Goal: Information Seeking & Learning: Learn about a topic

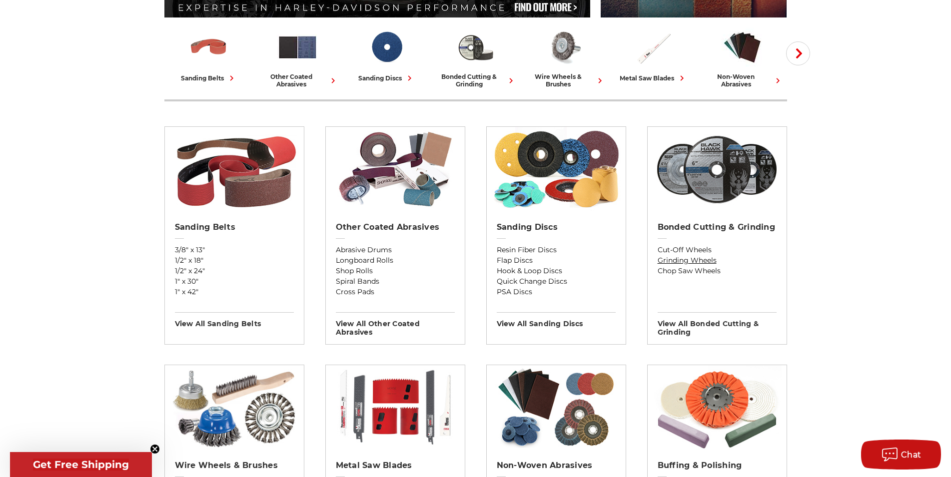
click at [698, 263] on link "Grinding Wheels" at bounding box center [717, 260] width 119 height 10
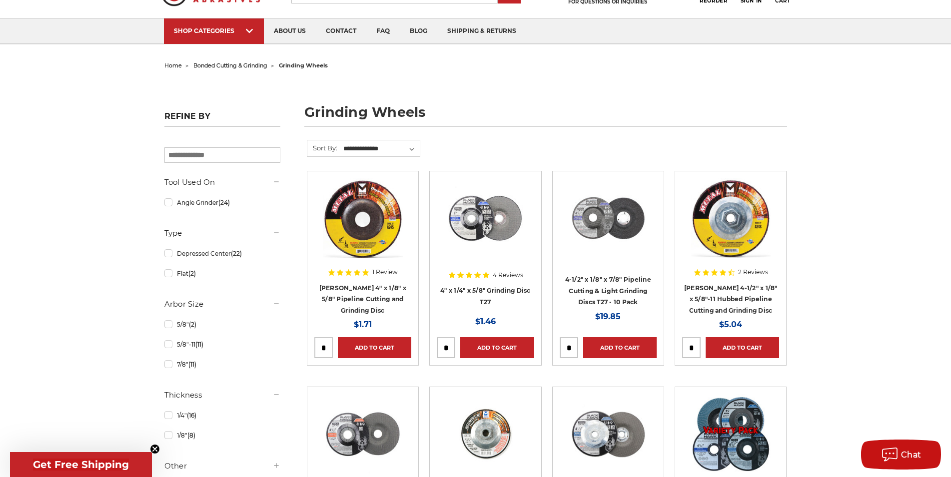
scroll to position [153, 0]
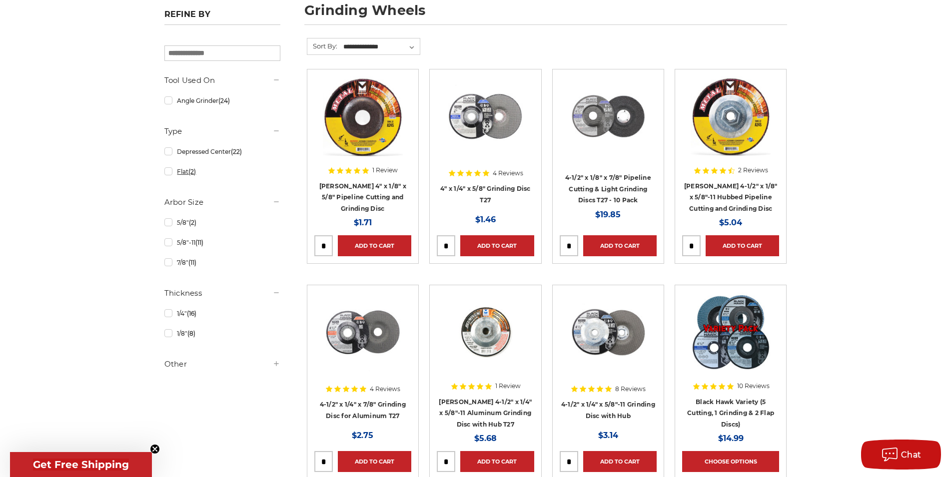
click at [191, 175] on span "(2)" at bounding box center [191, 171] width 7 height 7
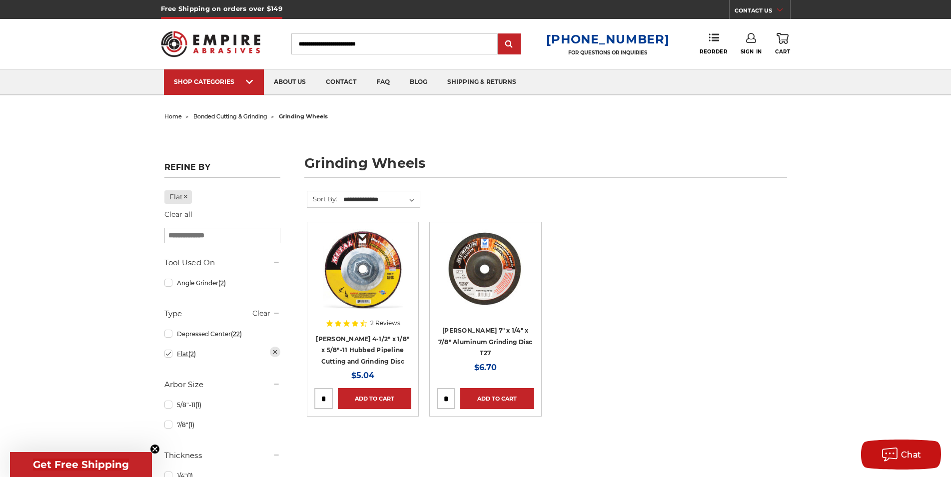
click at [190, 355] on span "(2)" at bounding box center [191, 353] width 7 height 7
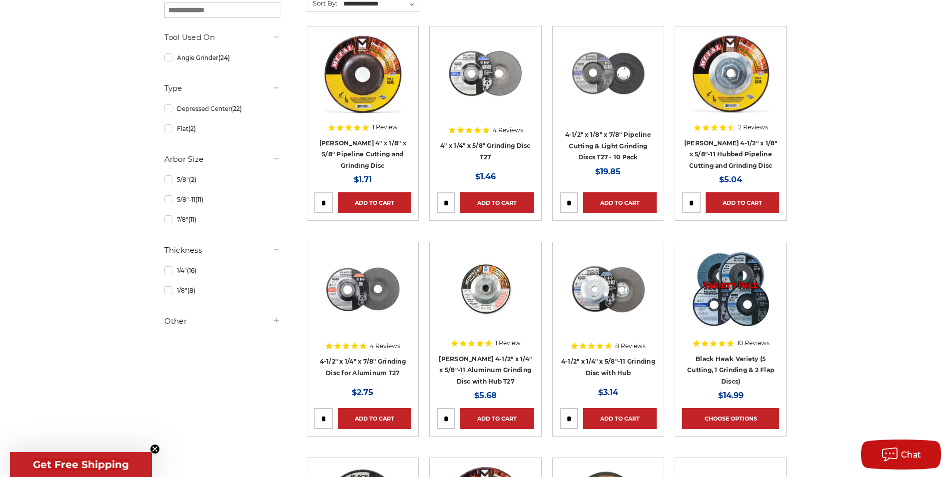
scroll to position [153, 0]
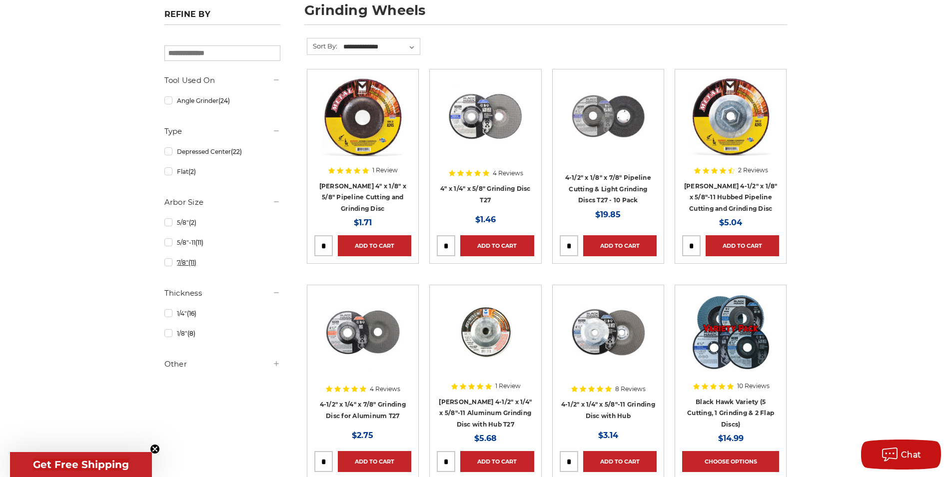
click at [192, 262] on span "(11)" at bounding box center [192, 262] width 8 height 7
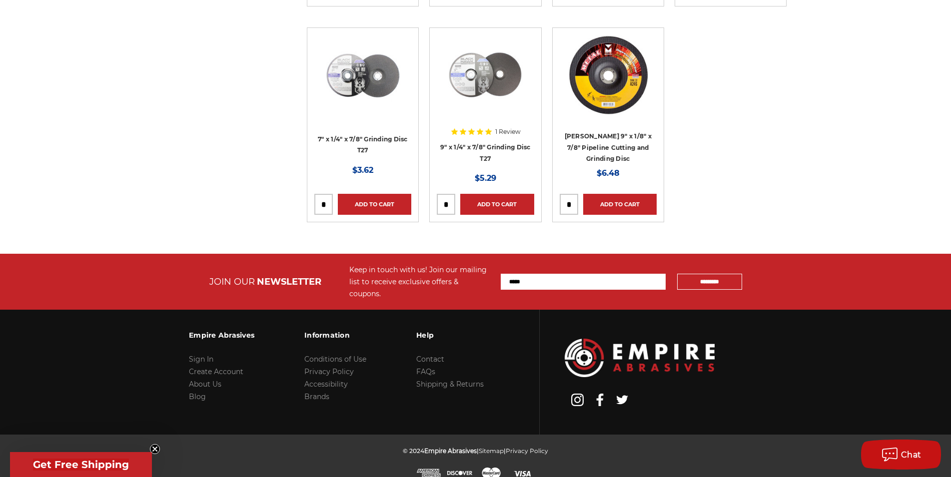
scroll to position [371, 0]
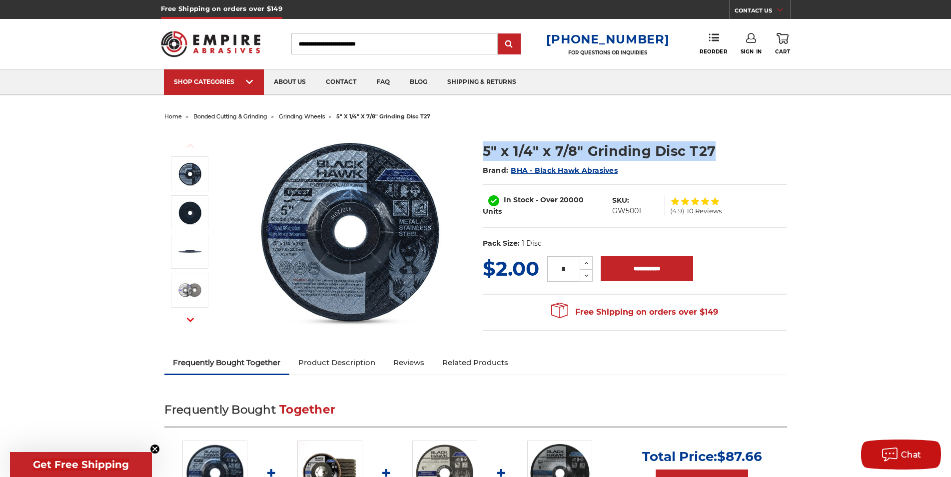
drag, startPoint x: 713, startPoint y: 148, endPoint x: 477, endPoint y: 158, distance: 236.1
click at [477, 158] on section "5" x 1/4" x 7/8" Grinding Disc T27 Brand: BHA - Black Hawk Abrasives In Stock -…" at bounding box center [635, 192] width 318 height 123
copy h1 "5" x 1/4" x 7/8" Grinding Disc T27"
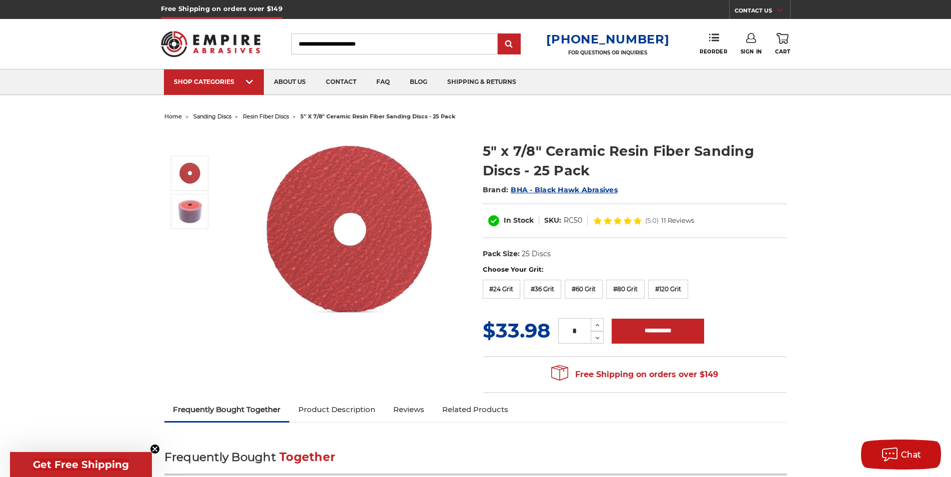
drag, startPoint x: 815, startPoint y: 113, endPoint x: 810, endPoint y: 34, distance: 78.6
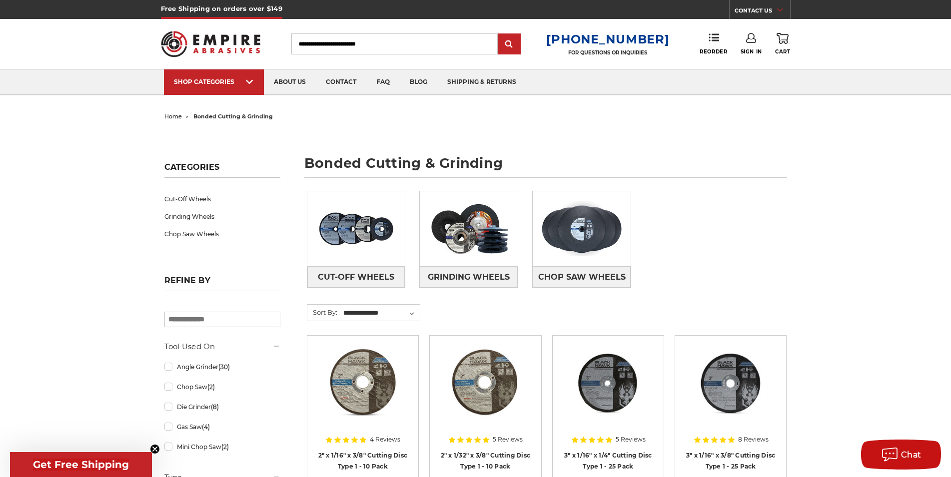
drag, startPoint x: 813, startPoint y: 159, endPoint x: 807, endPoint y: 131, distance: 28.5
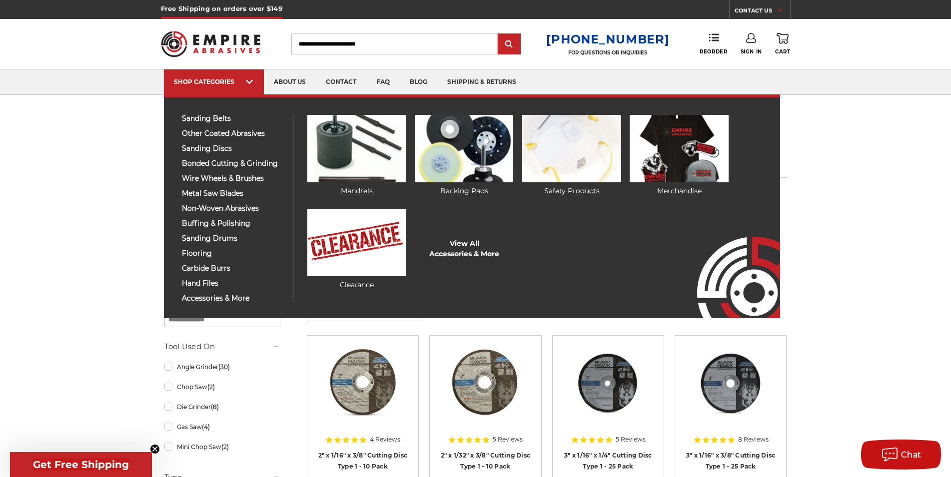
click at [350, 190] on link "Mandrels" at bounding box center [356, 155] width 98 height 81
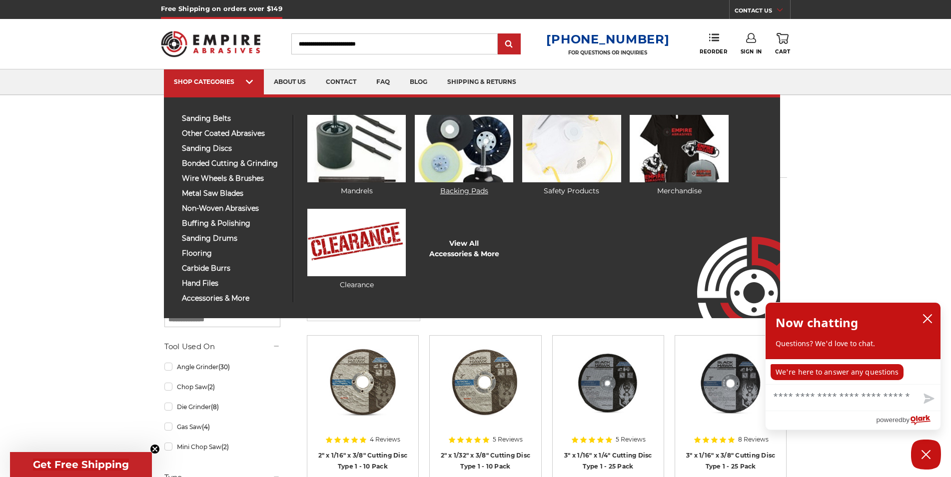
click at [463, 193] on link "Backing Pads" at bounding box center [464, 155] width 98 height 81
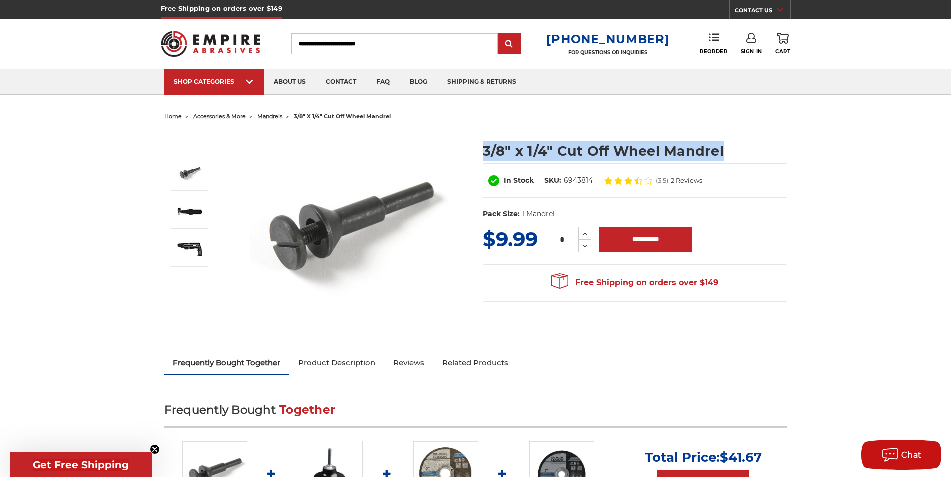
drag, startPoint x: 721, startPoint y: 150, endPoint x: 483, endPoint y: 152, distance: 237.9
click at [483, 152] on h1 "3/8" x 1/4" Cut Off Wheel Mandrel" at bounding box center [635, 150] width 304 height 19
copy h1 "3/8" x 1/4" Cut Off Wheel Mandrel"
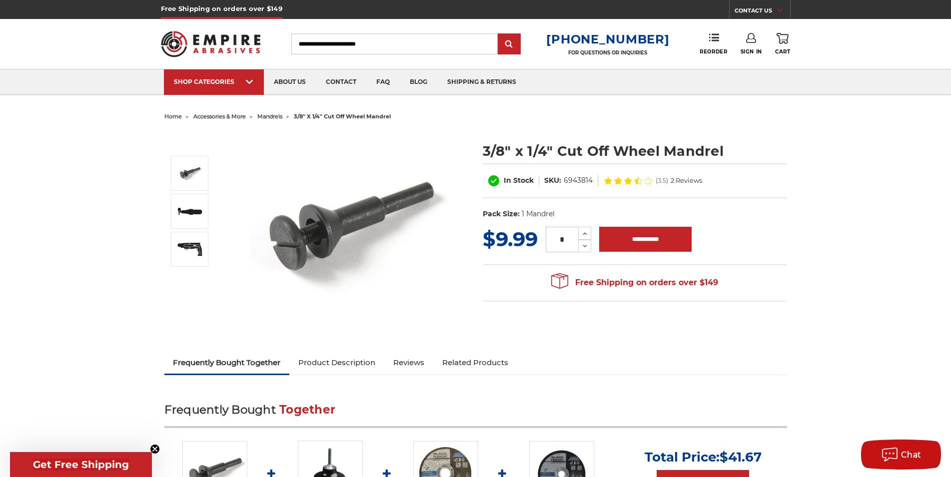
drag, startPoint x: 844, startPoint y: 355, endPoint x: 817, endPoint y: 123, distance: 232.9
click at [246, 117] on span "accessories & more" at bounding box center [219, 116] width 52 height 7
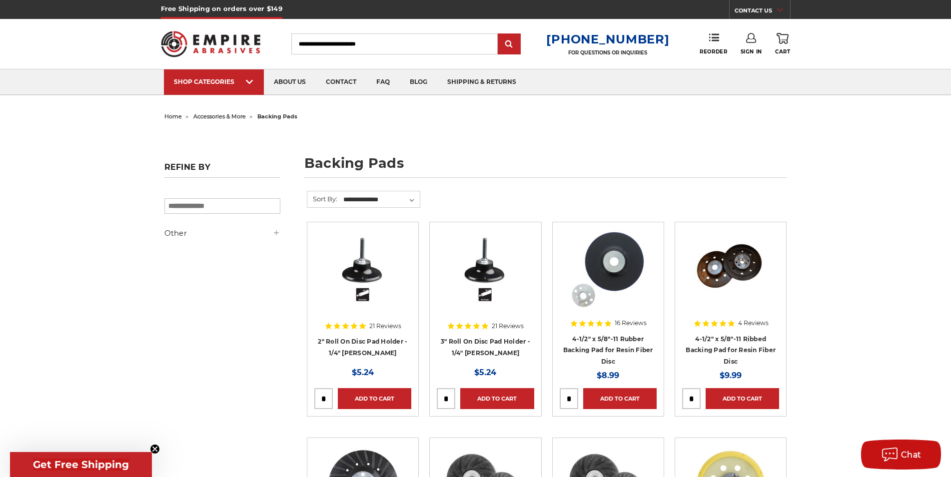
drag, startPoint x: 819, startPoint y: 355, endPoint x: 567, endPoint y: 40, distance: 402.8
click at [358, 47] on input "Search" at bounding box center [394, 43] width 206 height 21
type input "******"
click at [386, 78] on link "Mandrels" at bounding box center [385, 81] width 32 height 9
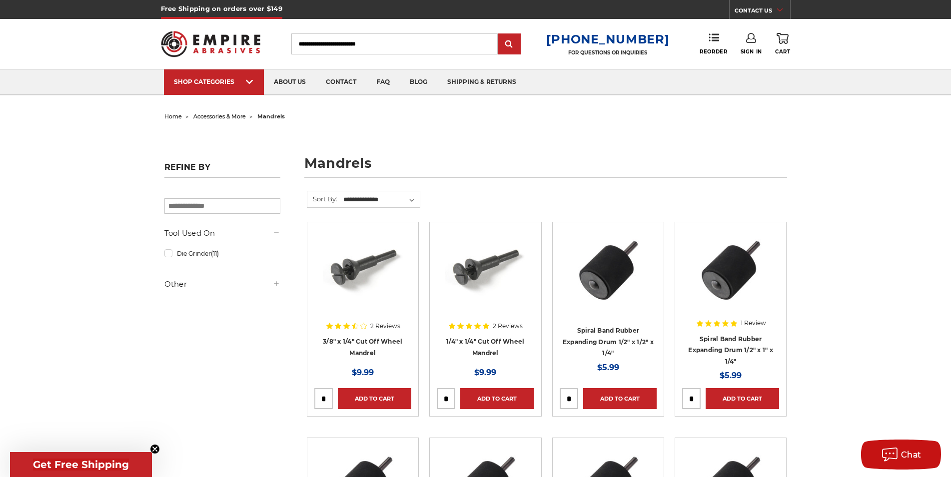
drag, startPoint x: 783, startPoint y: 341, endPoint x: 734, endPoint y: 136, distance: 210.7
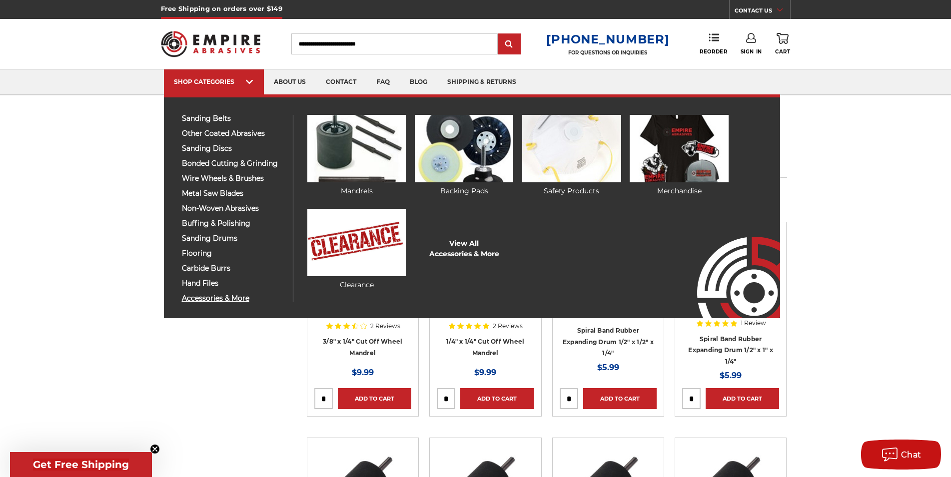
click at [219, 298] on span "accessories & more" at bounding box center [233, 298] width 103 height 7
click at [451, 240] on link "View All Accessories & More" at bounding box center [464, 248] width 70 height 21
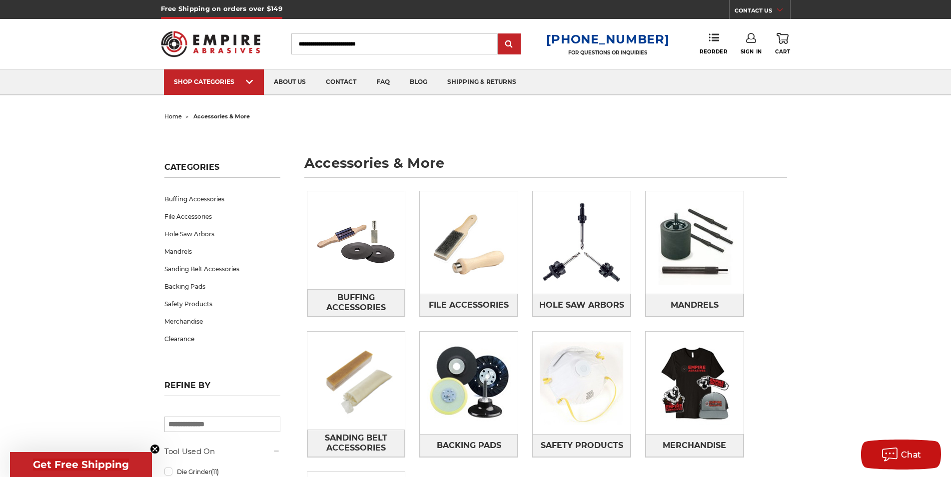
drag, startPoint x: 625, startPoint y: 356, endPoint x: 510, endPoint y: 92, distance: 287.6
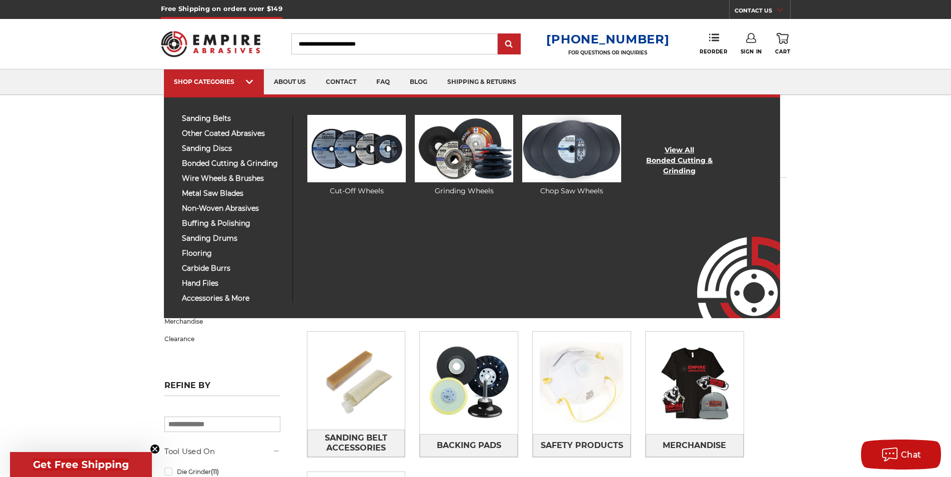
click at [680, 156] on link "View All Bonded Cutting & Grinding" at bounding box center [679, 160] width 98 height 31
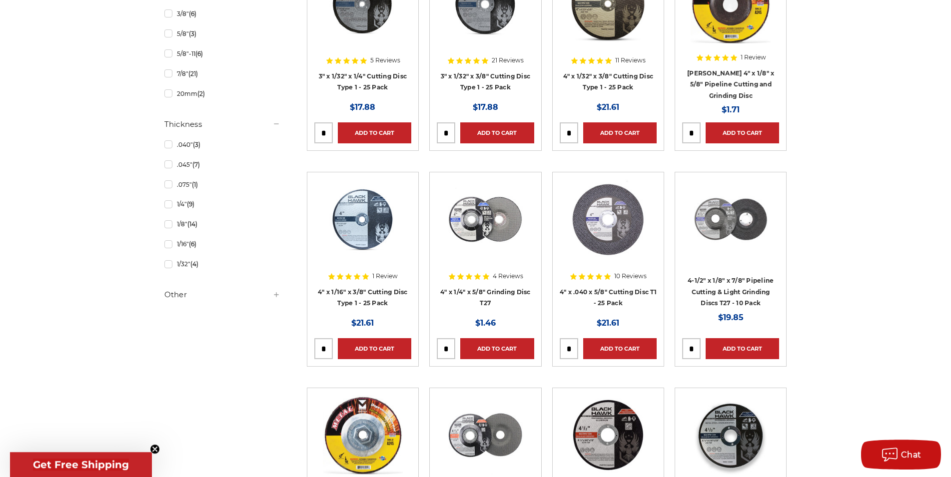
scroll to position [612, 0]
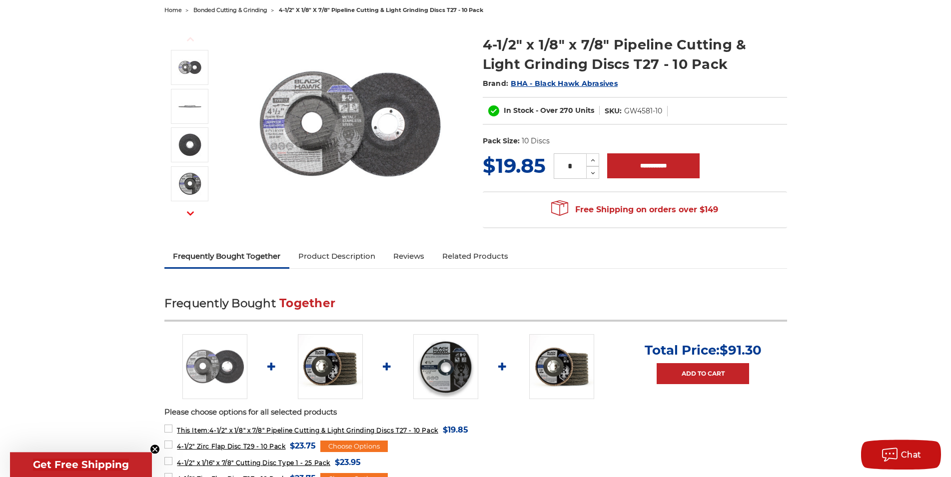
scroll to position [102, 0]
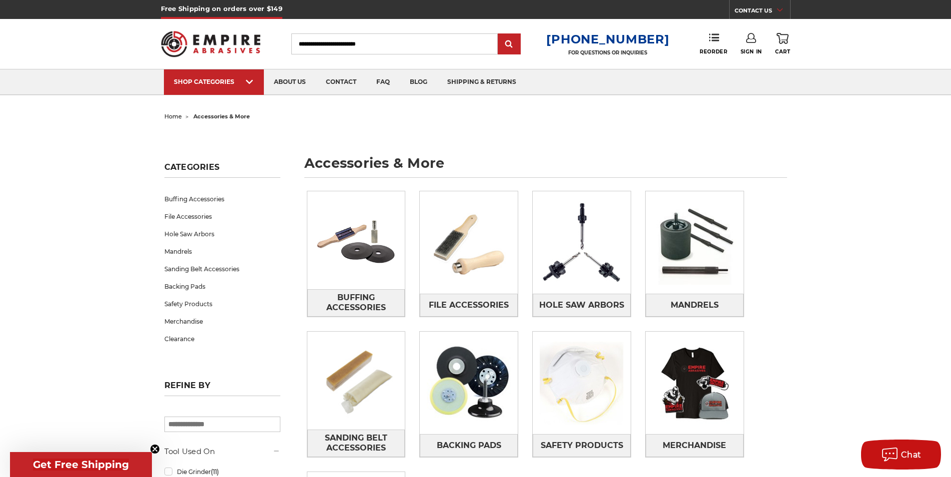
click at [361, 39] on input "Search" at bounding box center [394, 43] width 206 height 21
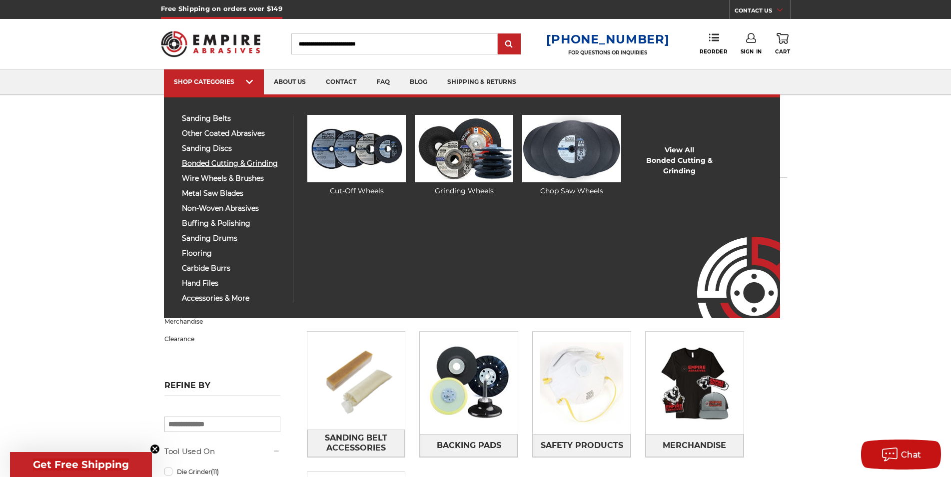
click at [239, 167] on span "bonded cutting & grinding" at bounding box center [233, 163] width 103 height 7
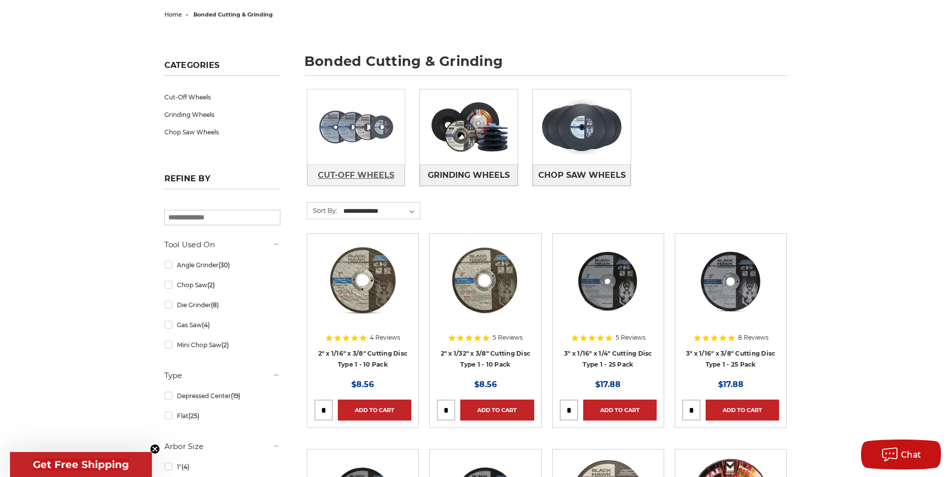
click at [350, 171] on span "Cut-Off Wheels" at bounding box center [356, 175] width 76 height 17
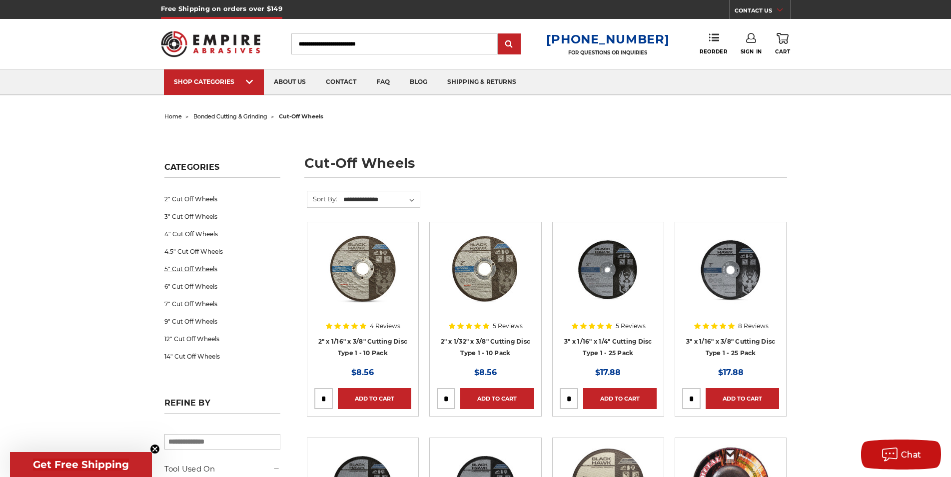
click at [217, 268] on link "5" Cut Off Wheels" at bounding box center [222, 268] width 116 height 17
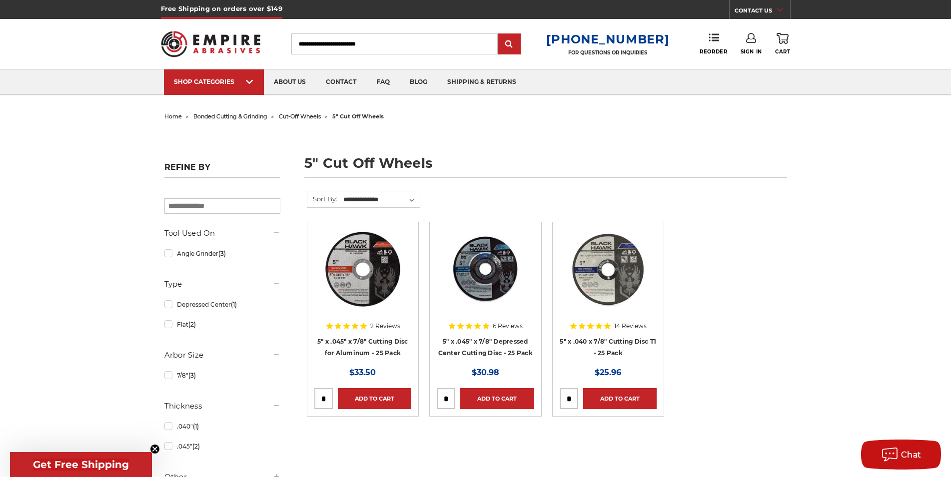
click at [611, 346] on h4 "5" x .040 x 7/8" Cutting Disc T1 - 25 Pack" at bounding box center [608, 350] width 97 height 28
click at [609, 343] on link "5" x .040 x 7/8" Cutting Disc T1 - 25 Pack" at bounding box center [608, 347] width 96 height 19
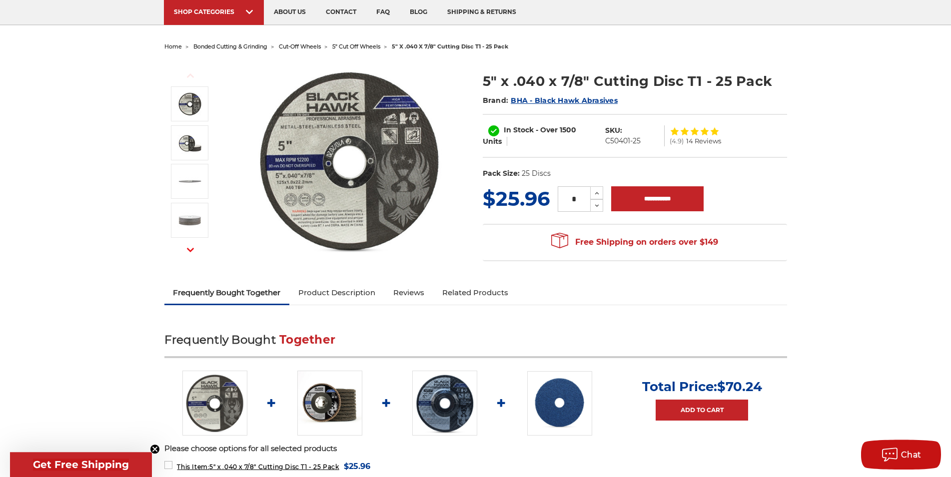
scroll to position [51, 0]
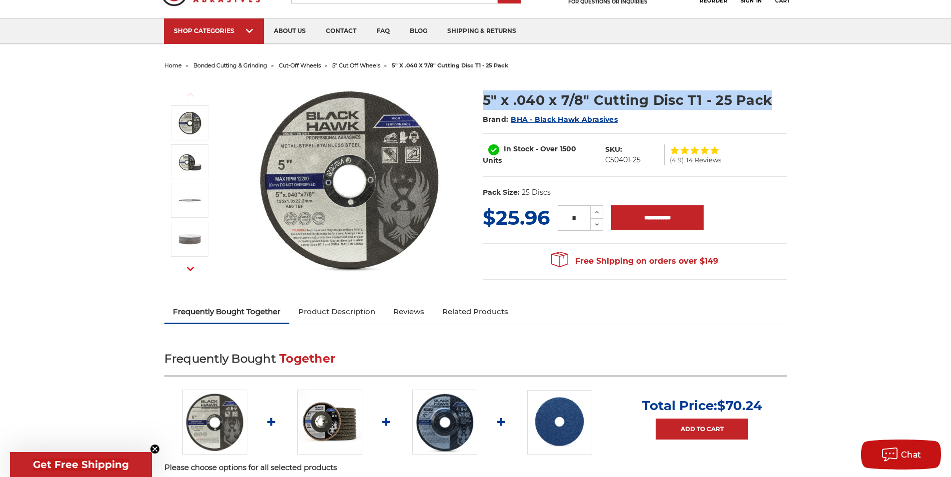
drag, startPoint x: 764, startPoint y: 99, endPoint x: 478, endPoint y: 103, distance: 285.9
click at [478, 103] on section "5" x .040 x 7/8" Cutting Disc T1 - 25 Pack Brand: BHA - Black Hawk Abrasives In…" at bounding box center [635, 141] width 318 height 123
copy h1 "5" x .040 x 7/8" Cutting Disc T1 - 25 Pack"
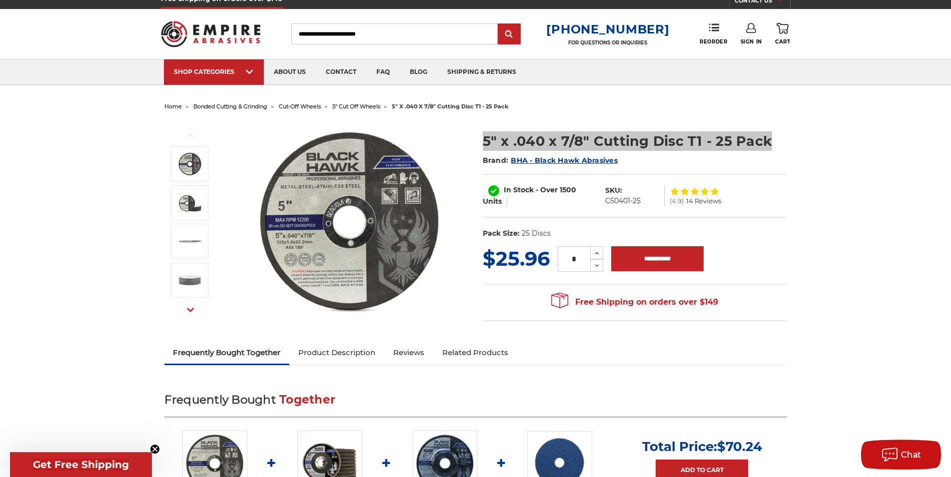
scroll to position [0, 0]
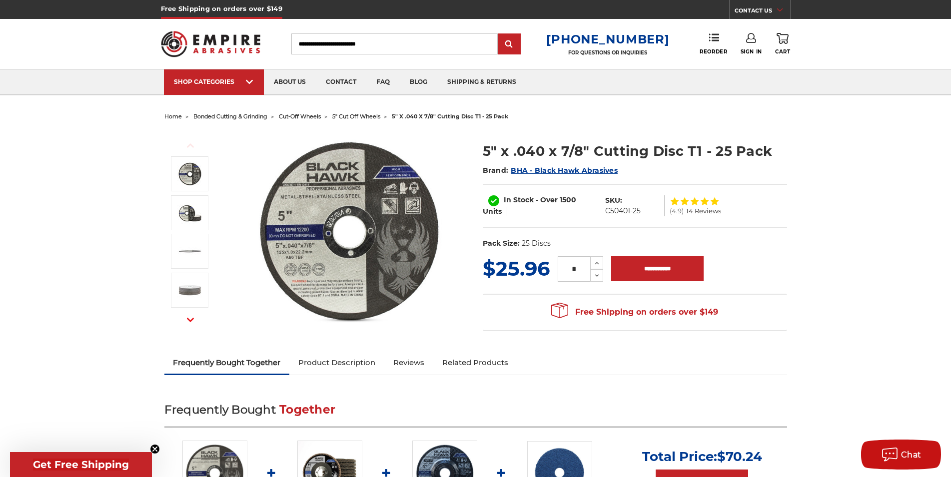
click at [198, 17] on h5 "Free Shipping on orders over $149" at bounding box center [221, 9] width 121 height 19
click at [206, 27] on img at bounding box center [211, 43] width 100 height 39
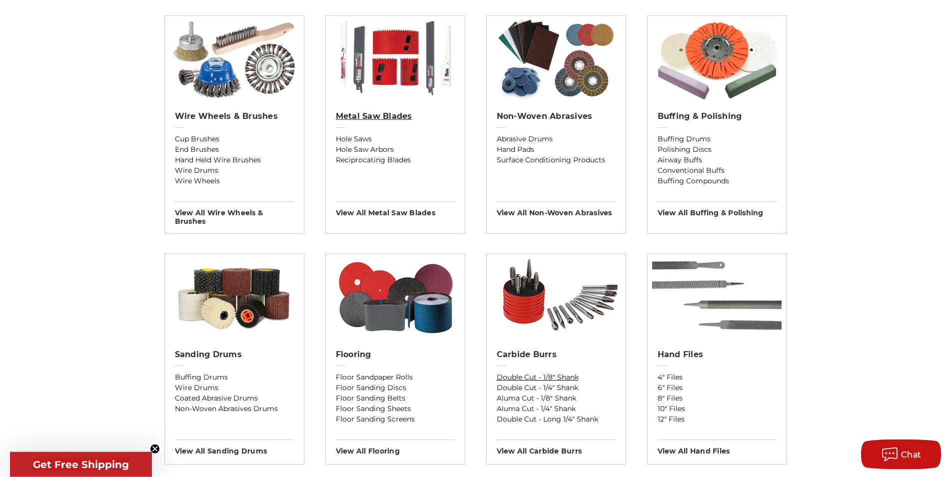
scroll to position [714, 0]
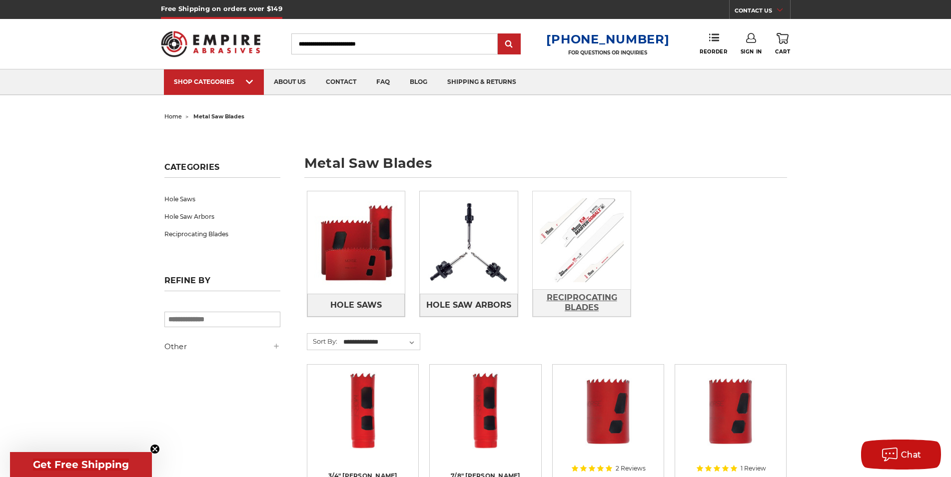
click at [603, 301] on span "Reciprocating Blades" at bounding box center [581, 302] width 97 height 27
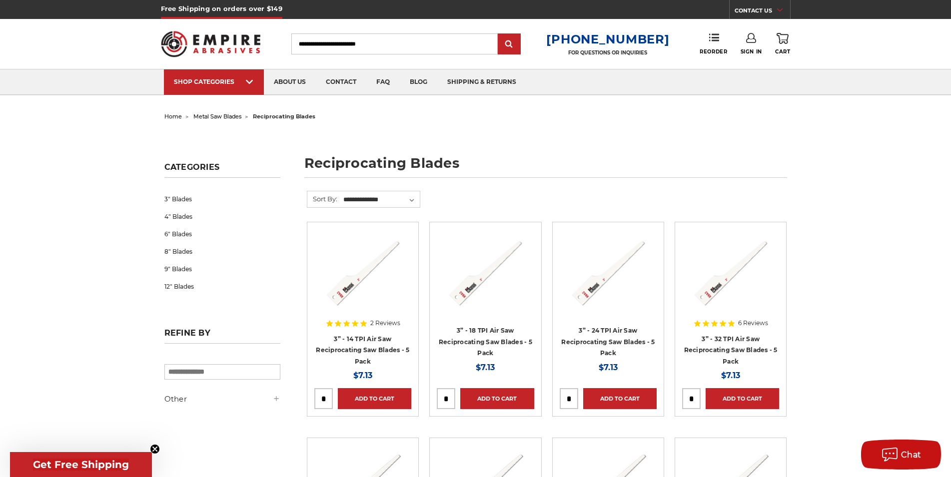
drag, startPoint x: 906, startPoint y: 349, endPoint x: 893, endPoint y: 145, distance: 203.8
click at [238, 36] on img at bounding box center [211, 43] width 100 height 39
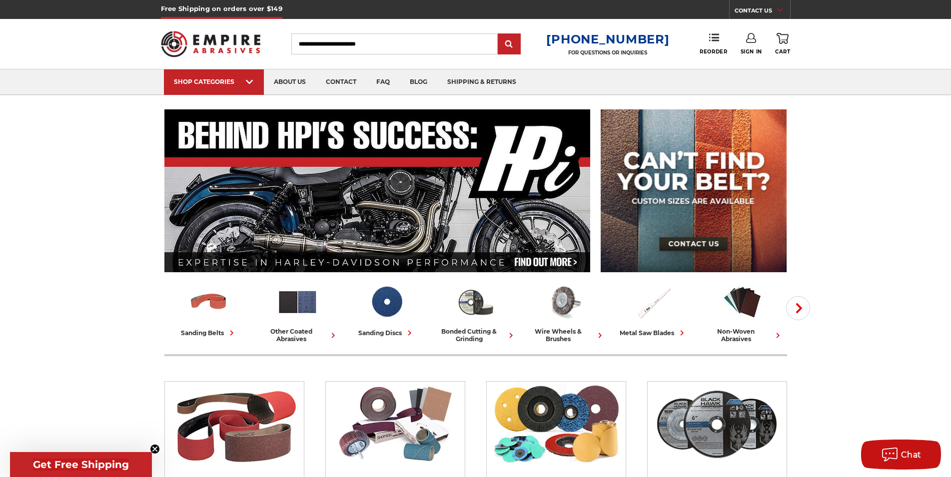
click at [326, 182] on img at bounding box center [377, 190] width 426 height 163
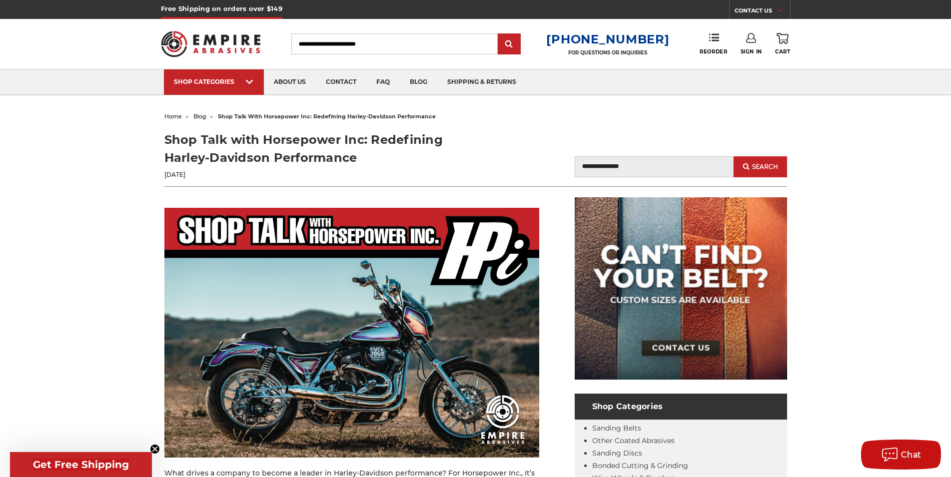
drag, startPoint x: 622, startPoint y: 281, endPoint x: 600, endPoint y: -42, distance: 324.0
click at [414, 81] on link "blog" at bounding box center [418, 81] width 37 height 25
